Goal: Information Seeking & Learning: Understand process/instructions

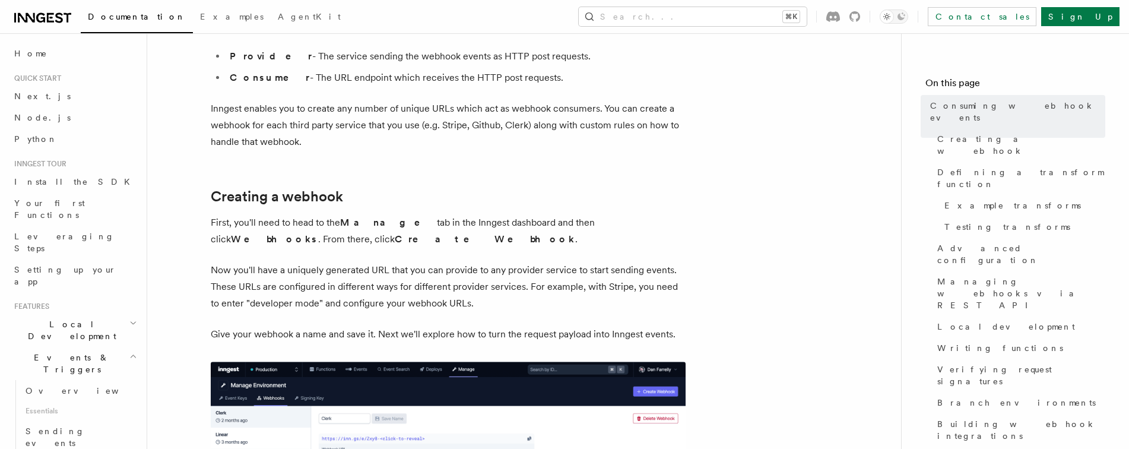
scroll to position [207, 0]
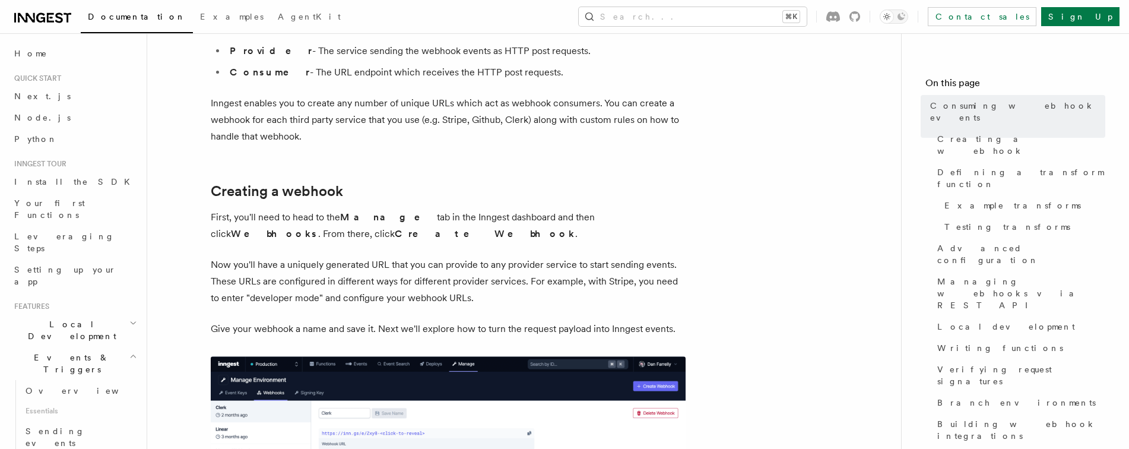
click at [440, 217] on p "First, you'll need to head to the Manage tab in the Inngest dashboard and then …" at bounding box center [448, 225] width 475 height 33
click at [958, 321] on span "Local development" at bounding box center [1006, 327] width 138 height 12
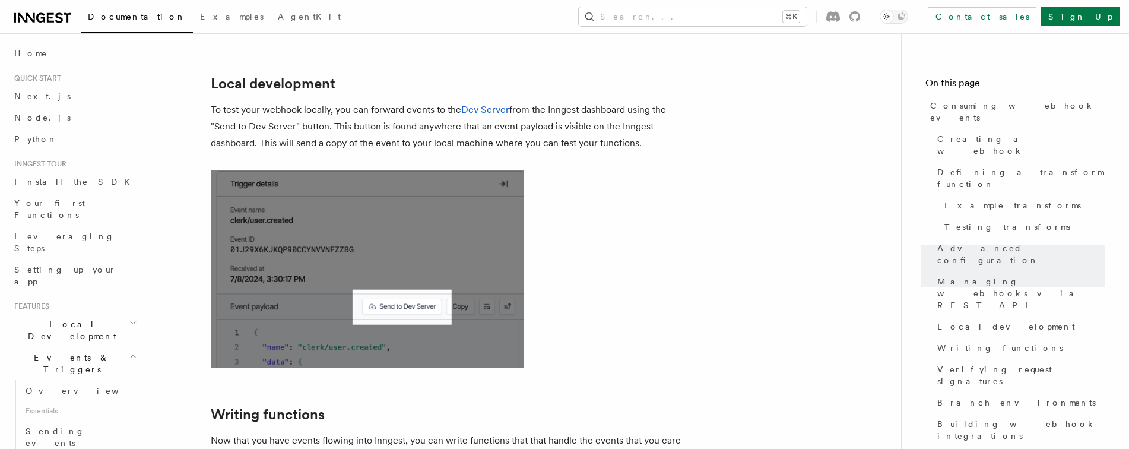
scroll to position [2606, 0]
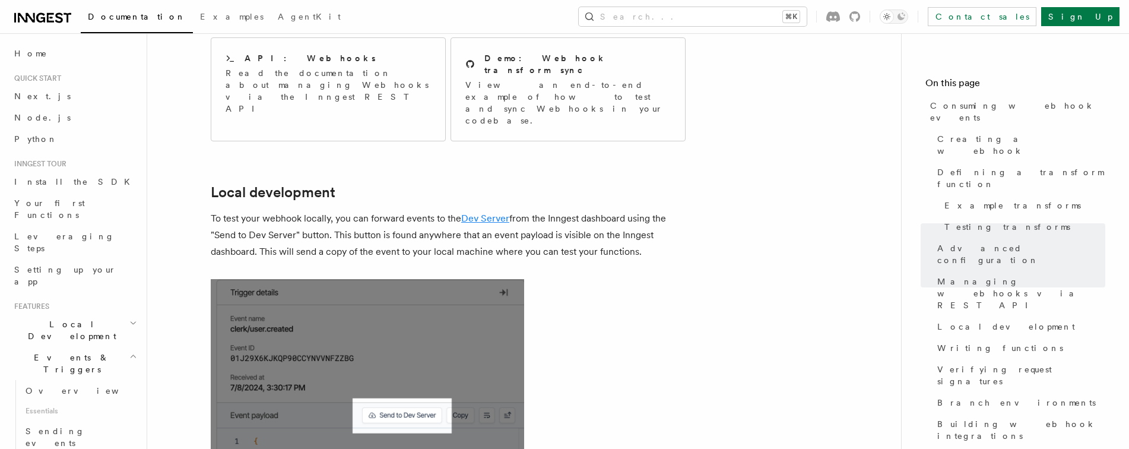
click at [490, 213] on link "Dev Server" at bounding box center [485, 218] width 48 height 11
click at [594, 184] on h2 "Local development" at bounding box center [448, 192] width 475 height 17
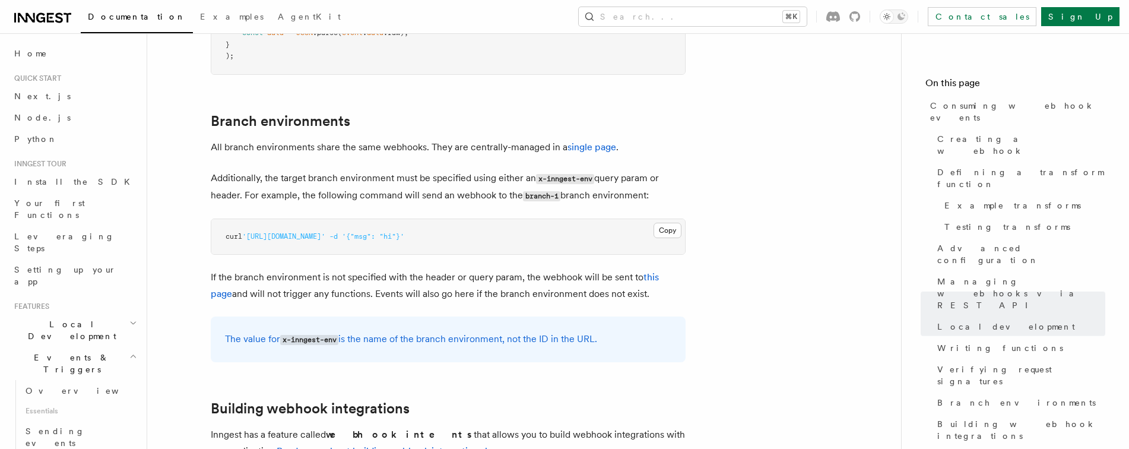
scroll to position [3942, 0]
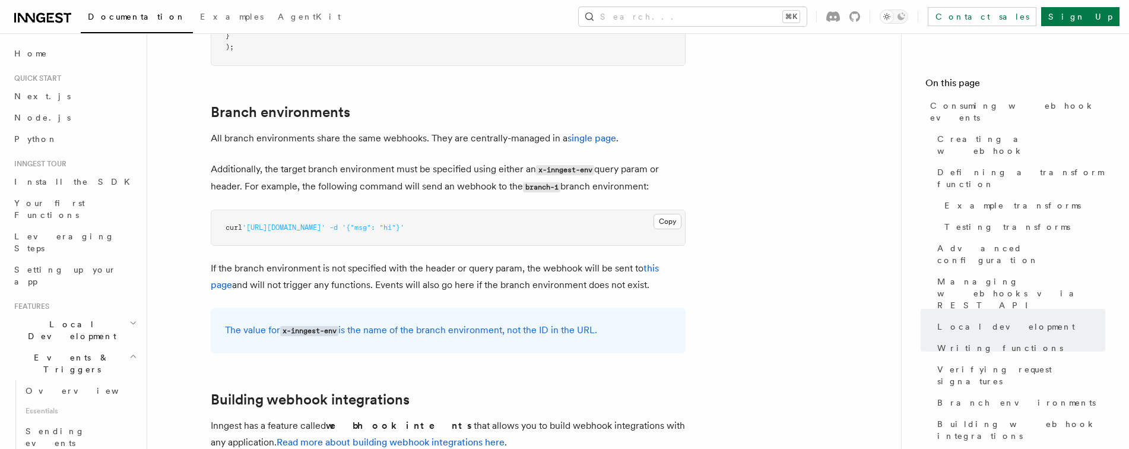
click at [480, 322] on p "The value for x-inngest-env is the name of the branch environment, not the ID i…" at bounding box center [448, 330] width 446 height 17
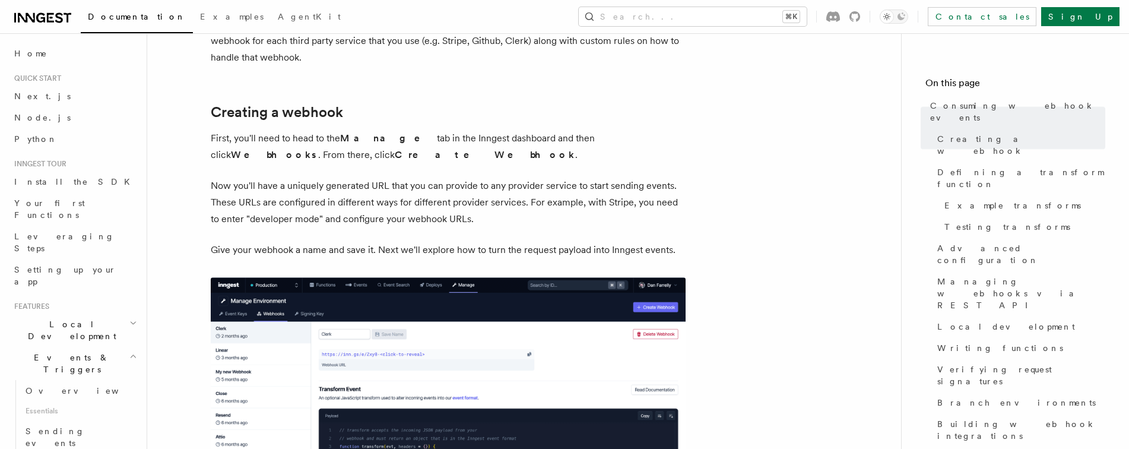
scroll to position [25, 0]
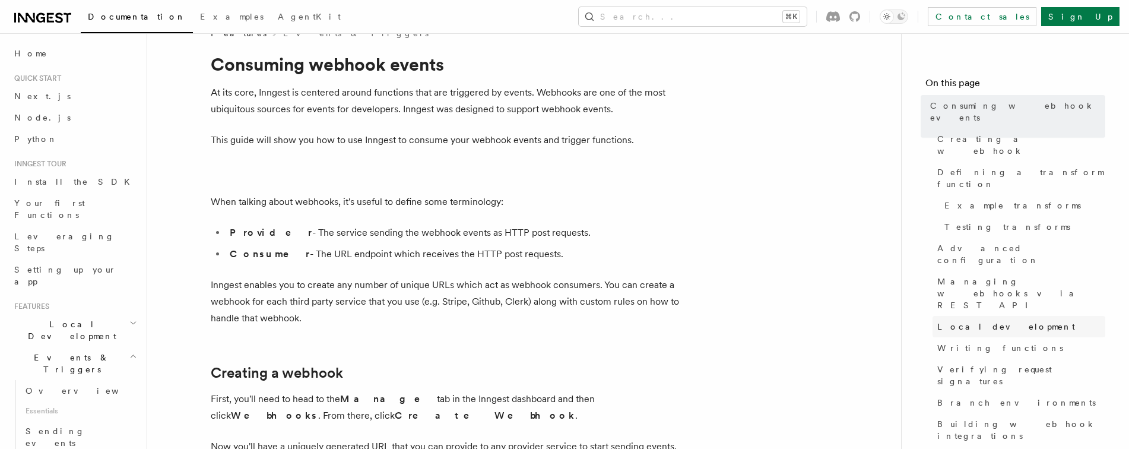
click at [966, 321] on span "Local development" at bounding box center [1006, 327] width 138 height 12
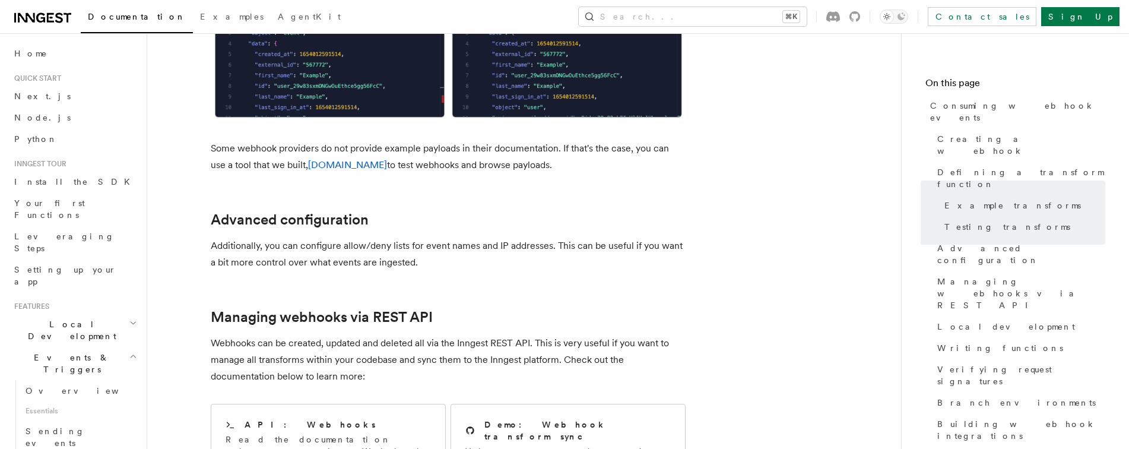
scroll to position [2321, 0]
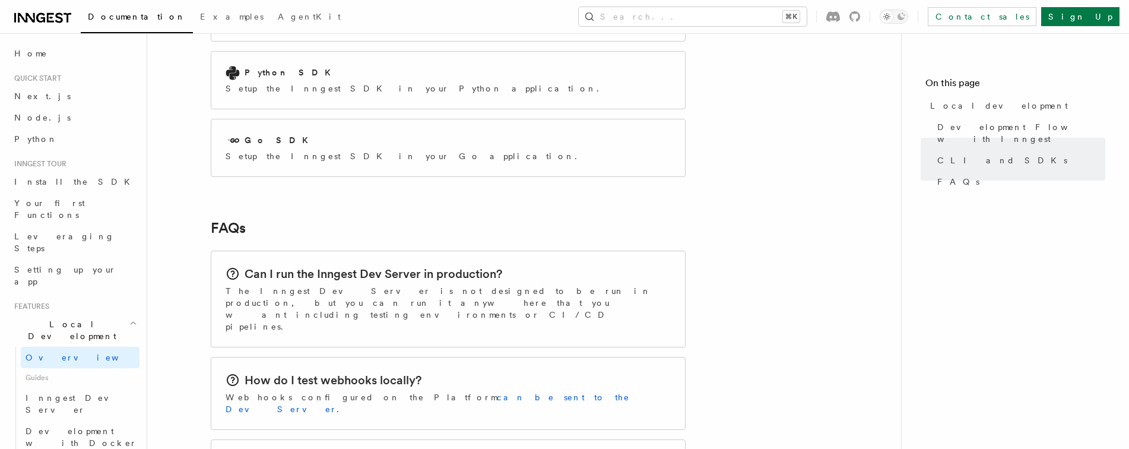
scroll to position [1701, 0]
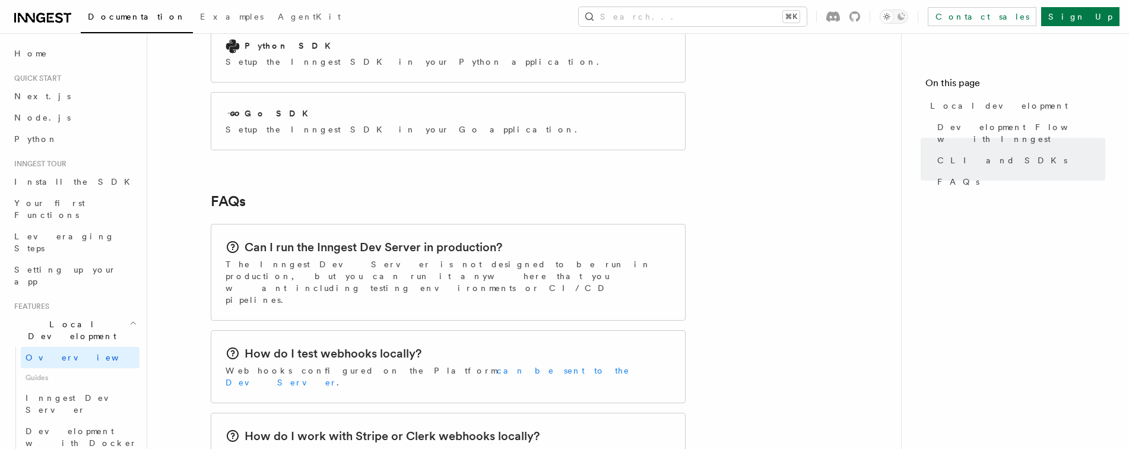
click at [469, 366] on link "can be sent to the Dev Server" at bounding box center [428, 376] width 404 height 21
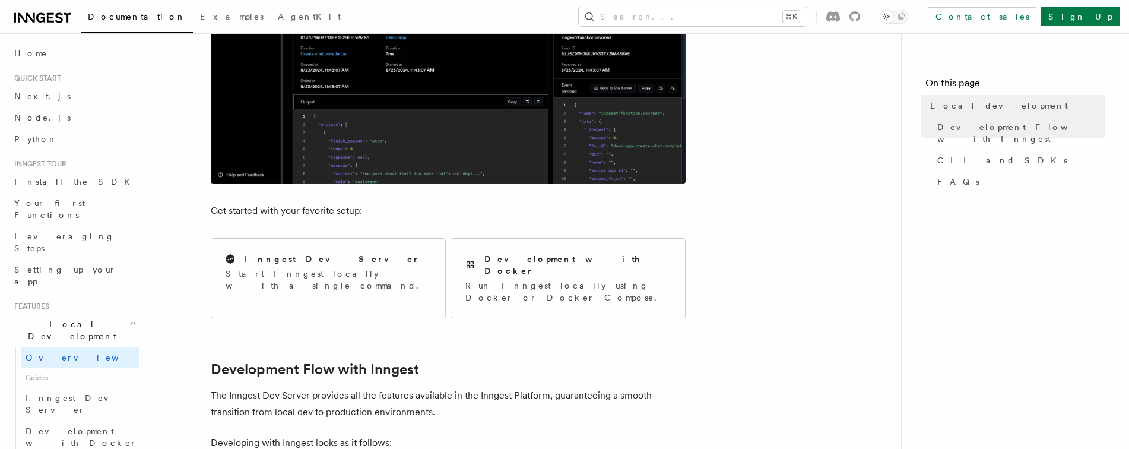
scroll to position [337, 0]
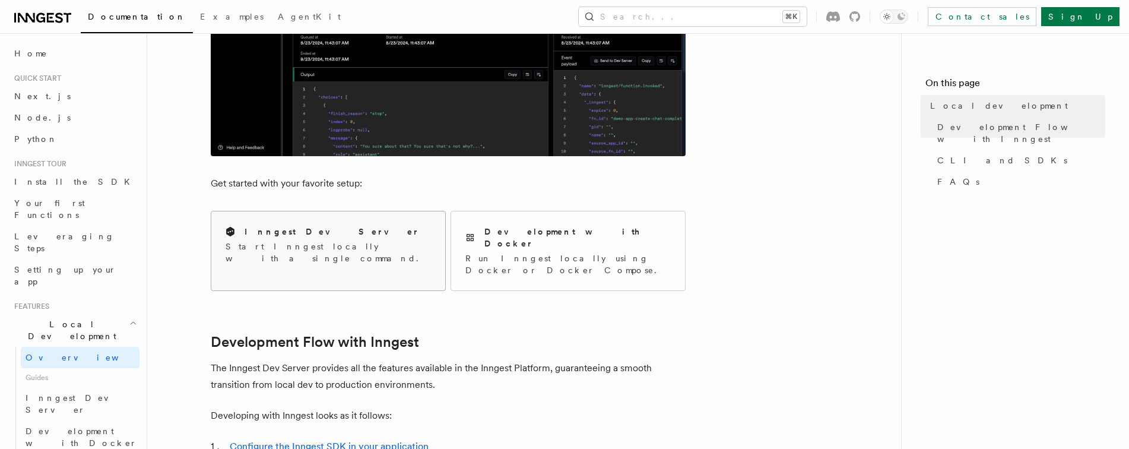
click at [394, 259] on div "Inngest Dev Server Start Inngest locally with a single command." at bounding box center [328, 244] width 234 height 67
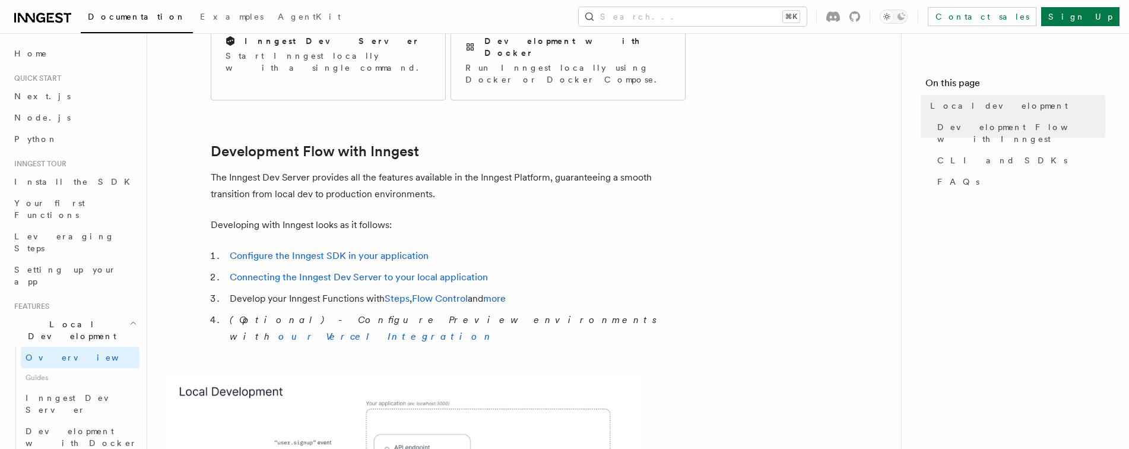
scroll to position [554, 0]
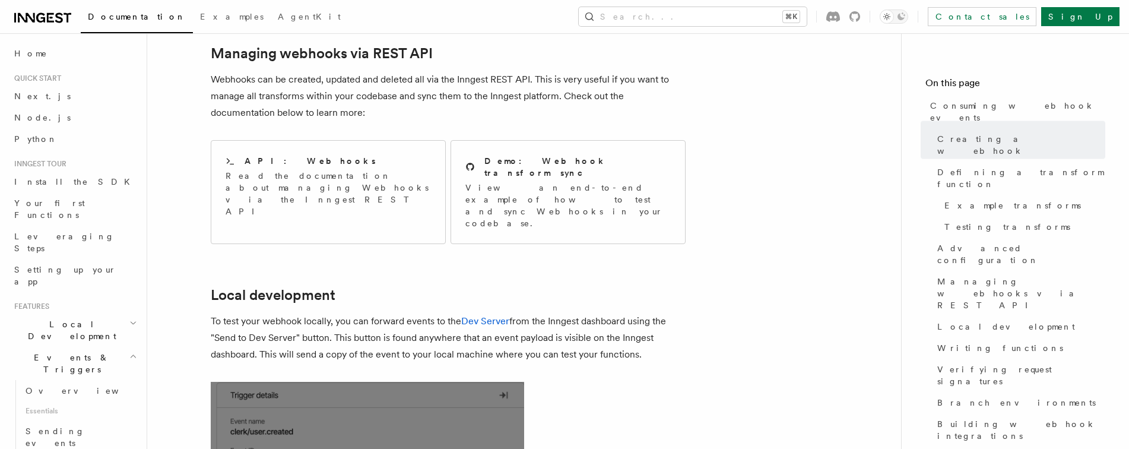
scroll to position [2652, 0]
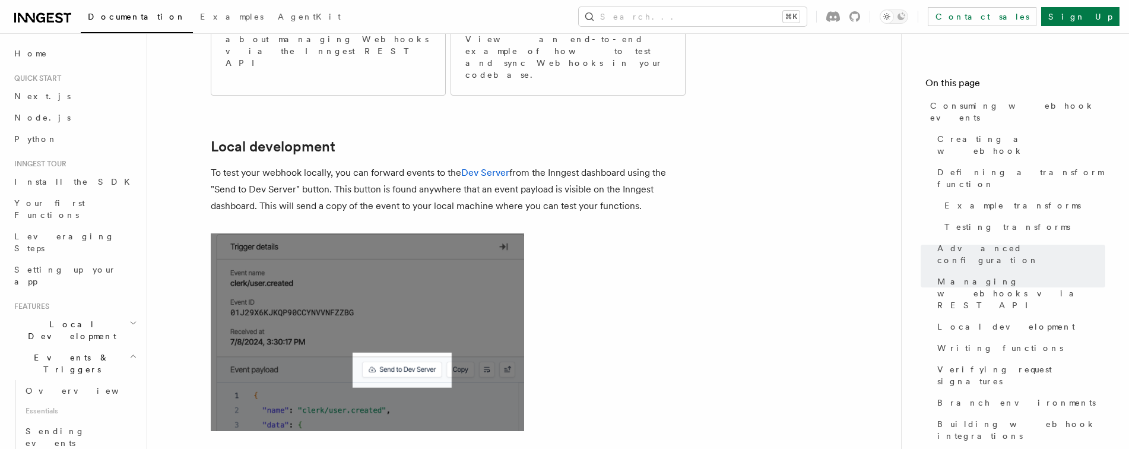
click at [518, 233] on img at bounding box center [367, 332] width 313 height 198
